Goal: Navigation & Orientation: Find specific page/section

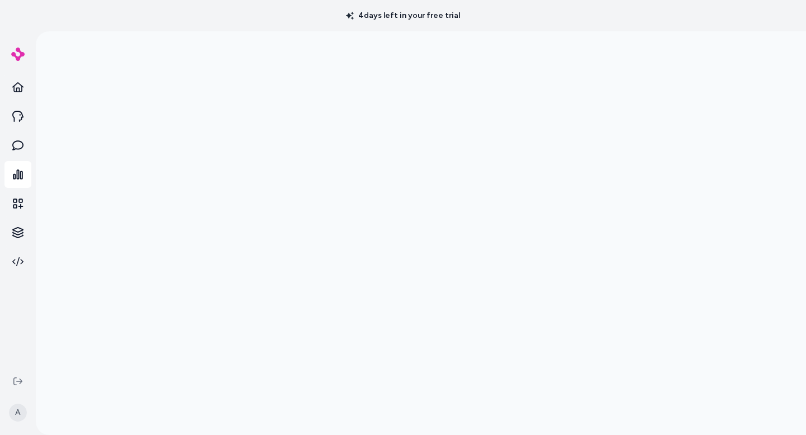
click at [17, 49] on img at bounding box center [17, 54] width 13 height 13
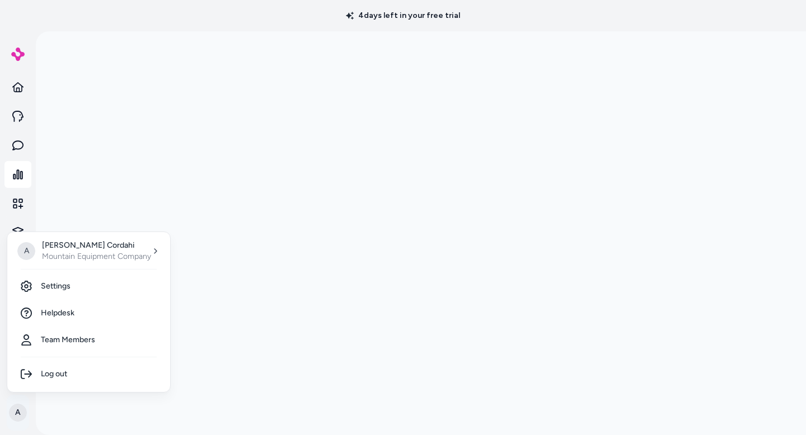
click at [16, 413] on html "4 days left in your free trial A A [PERSON_NAME] Mountain Equipment Company Set…" at bounding box center [403, 217] width 806 height 435
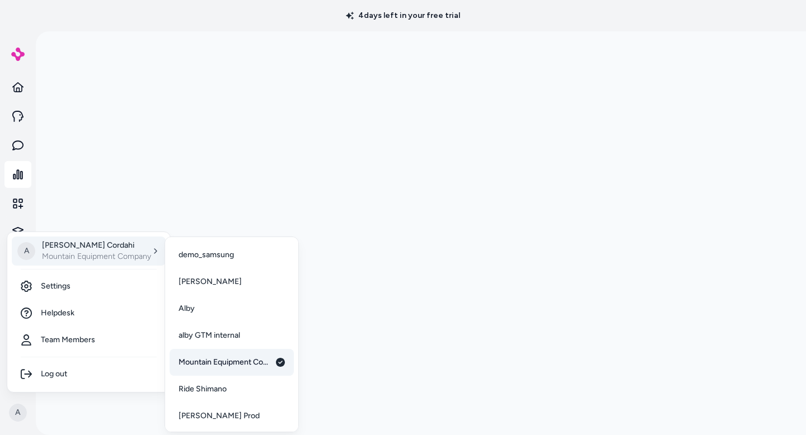
click at [209, 361] on span "Mountain Equipment Company" at bounding box center [223, 362] width 91 height 11
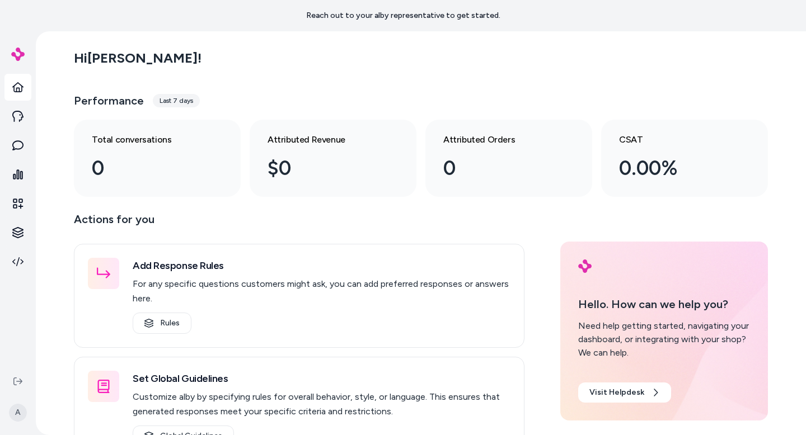
click at [160, 101] on div "Last 7 days" at bounding box center [176, 100] width 47 height 13
click at [17, 184] on link at bounding box center [17, 174] width 27 height 27
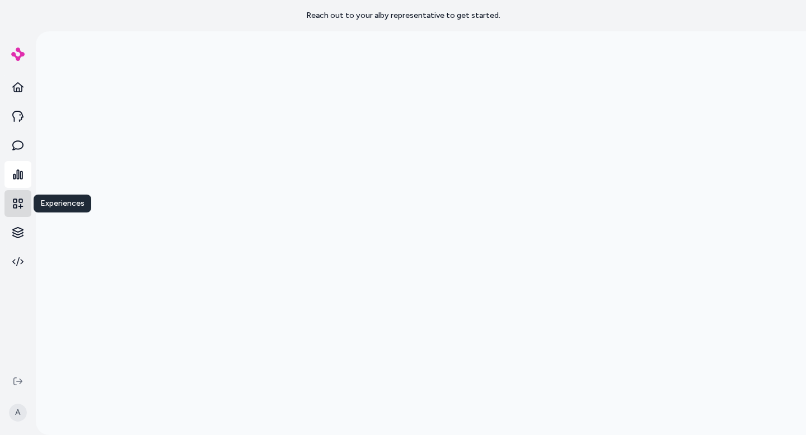
click at [15, 207] on icon at bounding box center [18, 204] width 10 height 10
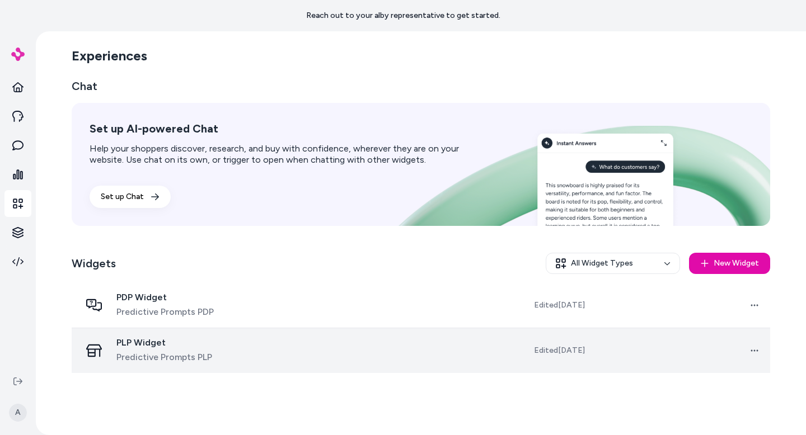
click at [305, 353] on td at bounding box center [360, 350] width 176 height 45
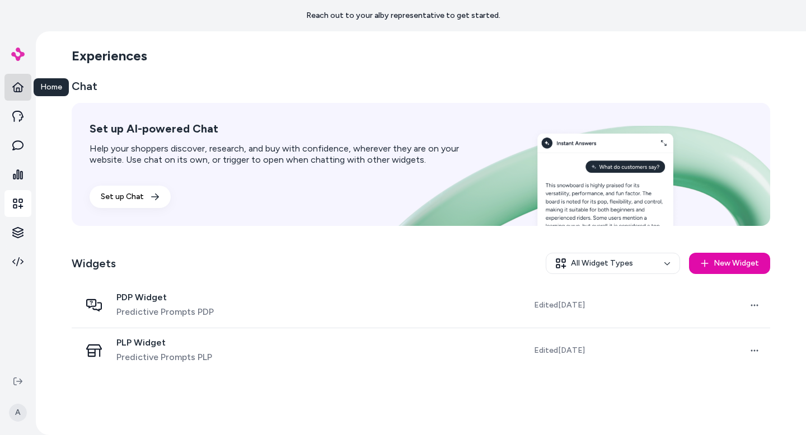
click at [16, 88] on icon at bounding box center [17, 87] width 11 height 10
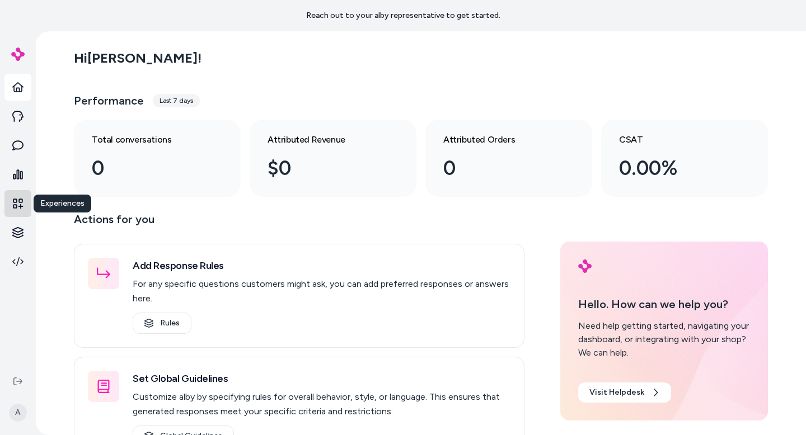
click at [23, 206] on link at bounding box center [17, 203] width 27 height 27
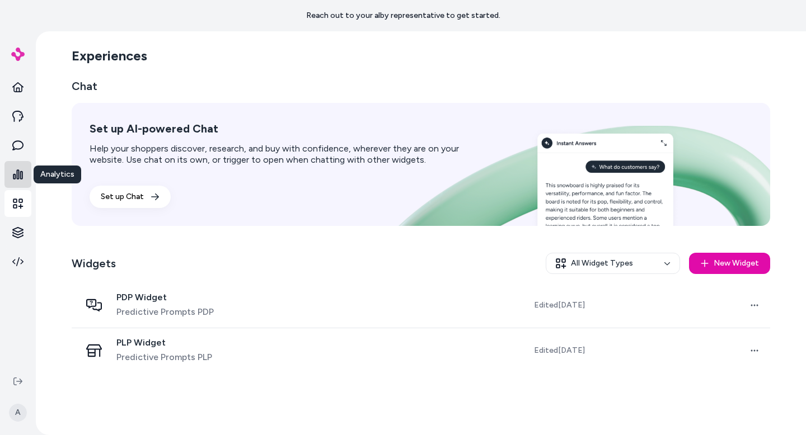
click at [17, 172] on icon at bounding box center [17, 174] width 11 height 11
